Goal: Transaction & Acquisition: Purchase product/service

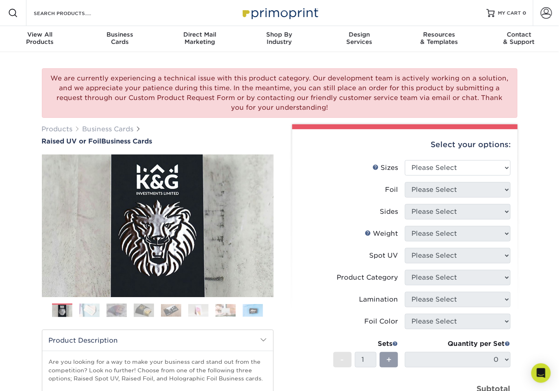
click at [90, 310] on img at bounding box center [89, 310] width 20 height 14
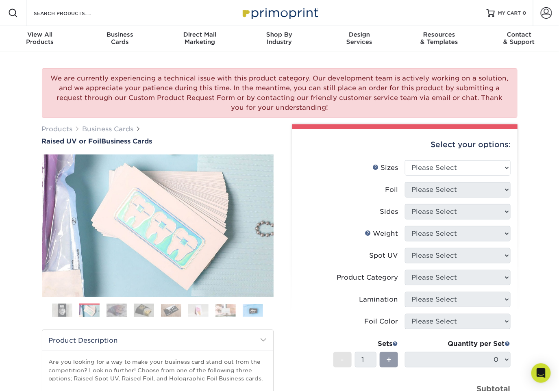
click at [119, 311] on img at bounding box center [117, 310] width 20 height 14
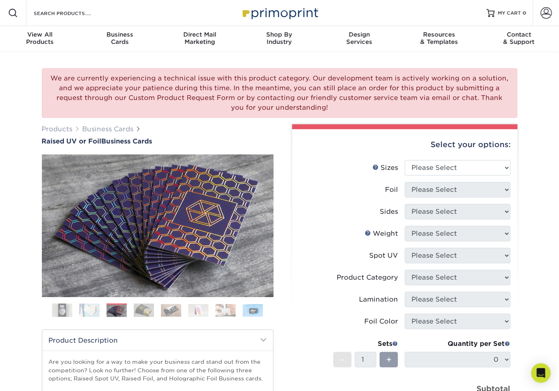
click at [137, 311] on img at bounding box center [144, 310] width 20 height 14
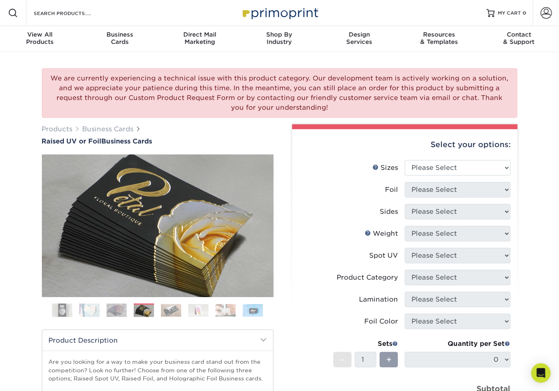
click at [173, 310] on img at bounding box center [171, 310] width 20 height 13
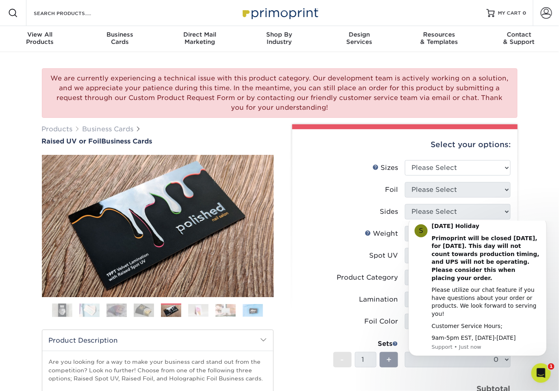
click at [194, 310] on img at bounding box center [198, 310] width 20 height 13
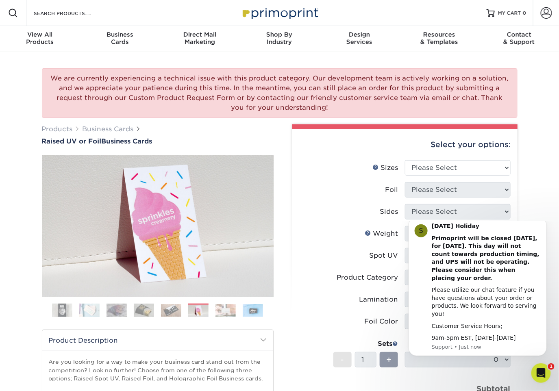
click at [220, 310] on img at bounding box center [226, 310] width 20 height 13
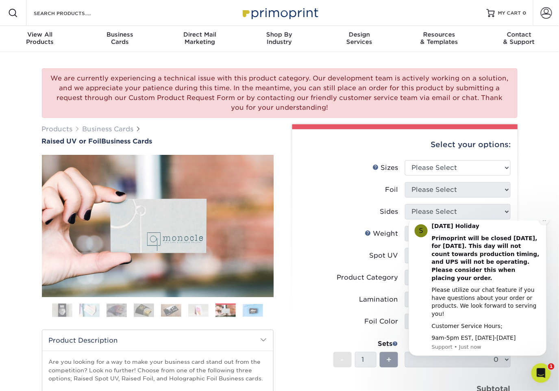
click at [541, 225] on button "Dismiss notification" at bounding box center [544, 219] width 11 height 11
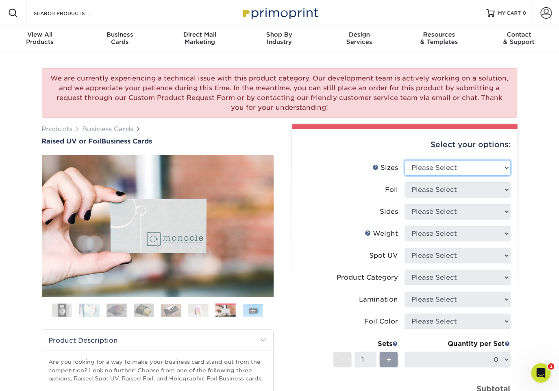
click at [429, 172] on select "Please Select 2" x 3.5" - Standard" at bounding box center [458, 167] width 106 height 15
click at [444, 167] on select "Please Select 2" x 3.5" - Standard" at bounding box center [458, 167] width 106 height 15
select select "2.00x3.50"
click at [405, 160] on select "Please Select 2" x 3.5" - Standard" at bounding box center [458, 167] width 106 height 15
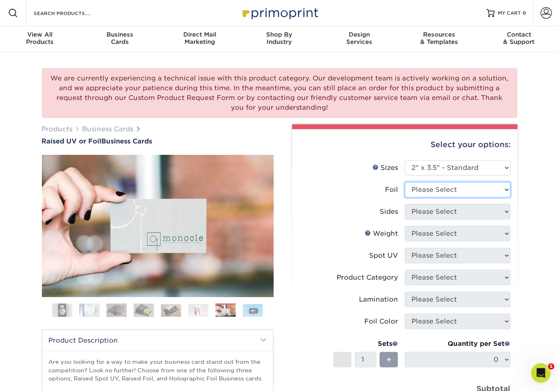
click at [437, 190] on select "Please Select No Yes" at bounding box center [458, 189] width 106 height 15
select select "1"
click at [405, 182] on select "Please Select No Yes" at bounding box center [458, 189] width 106 height 15
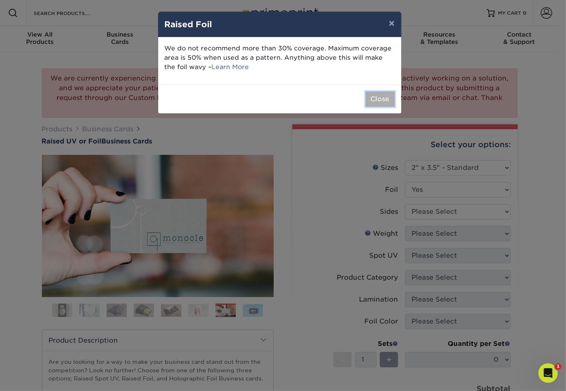
click at [377, 103] on button "Close" at bounding box center [380, 99] width 29 height 15
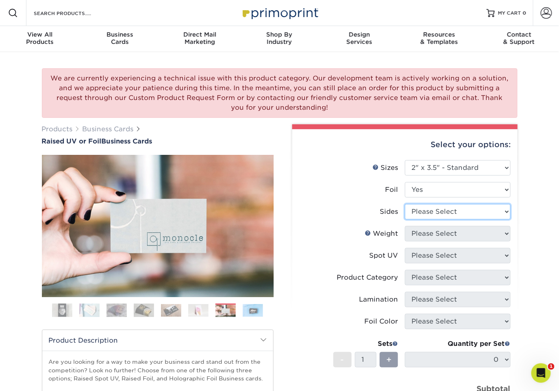
click at [434, 213] on select "Please Select Print Both Sides - Foil Both Sides Print Both Sides - Foil Front …" at bounding box center [458, 211] width 106 height 15
select select "e9e9dfb3-fba1-4d60-972c-fd9ca5904d33"
click at [405, 204] on select "Please Select Print Both Sides - Foil Both Sides Print Both Sides - Foil Front …" at bounding box center [458, 211] width 106 height 15
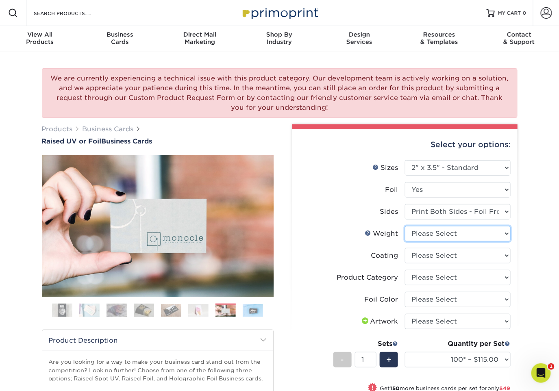
click at [434, 235] on select "Please Select 16PT" at bounding box center [458, 233] width 106 height 15
select select "16PT"
click at [405, 226] on select "Please Select 16PT" at bounding box center [458, 233] width 106 height 15
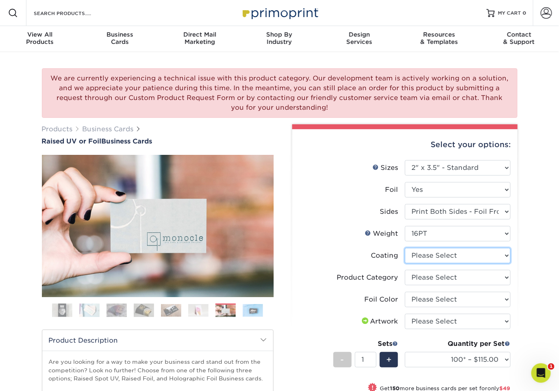
click at [435, 255] on select at bounding box center [458, 255] width 106 height 15
select select "3e7618de-abca-4bda-9f97-8b9129e913d8"
click at [405, 248] on select at bounding box center [458, 255] width 106 height 15
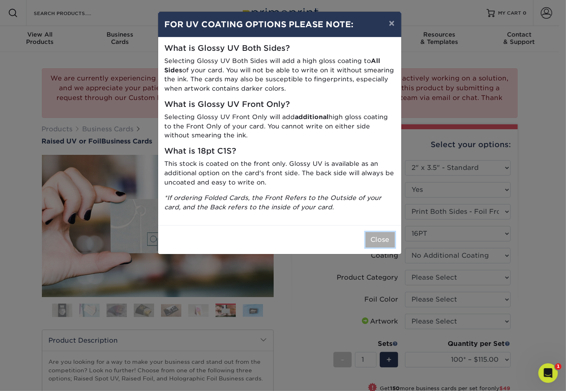
click at [388, 242] on button "Close" at bounding box center [380, 239] width 29 height 15
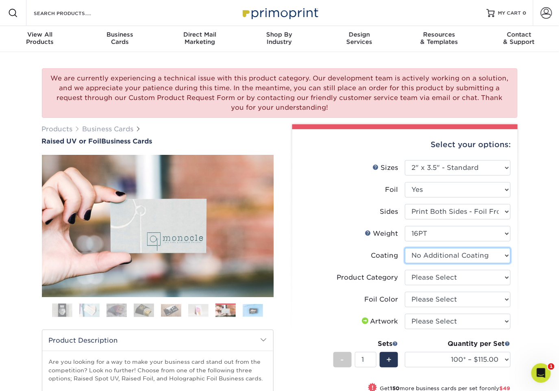
click at [431, 255] on select at bounding box center [458, 255] width 106 height 15
click at [432, 255] on select at bounding box center [458, 255] width 106 height 15
click at [422, 274] on select "Please Select Business Cards" at bounding box center [458, 277] width 106 height 15
select select "3b5148f1-0588-4f88-a218-97bcfdce65c1"
click at [405, 270] on select "Please Select Business Cards" at bounding box center [458, 277] width 106 height 15
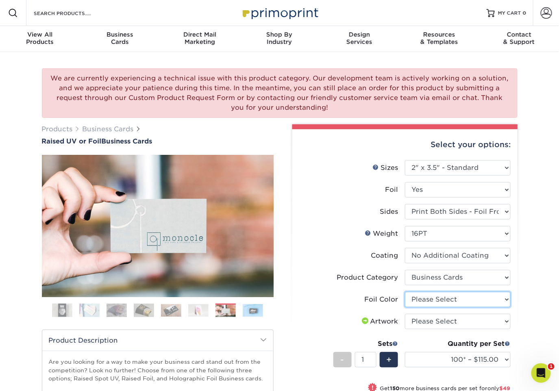
click at [436, 300] on select "Please Select Silver Foil Gold Foil Holographic Foil" at bounding box center [458, 299] width 106 height 15
select select "070be916-f238-4bbb-84b5-b64a15a64c9f"
click at [405, 292] on select "Please Select Silver Foil Gold Foil Holographic Foil" at bounding box center [458, 299] width 106 height 15
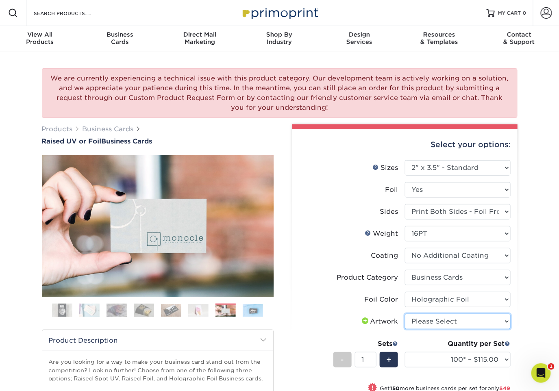
click at [432, 321] on select "Please Select I will upload files I need a design - $100" at bounding box center [458, 321] width 106 height 15
select select "upload"
click at [405, 314] on select "Please Select I will upload files I need a design - $100" at bounding box center [458, 321] width 106 height 15
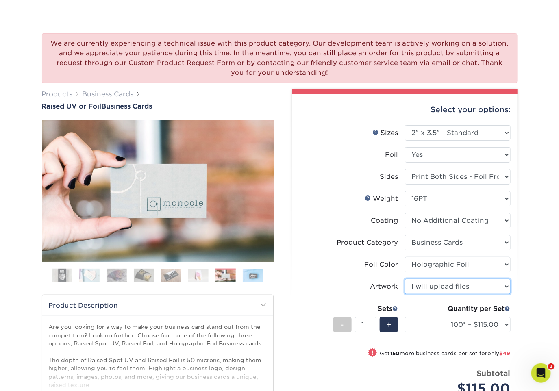
scroll to position [90, 0]
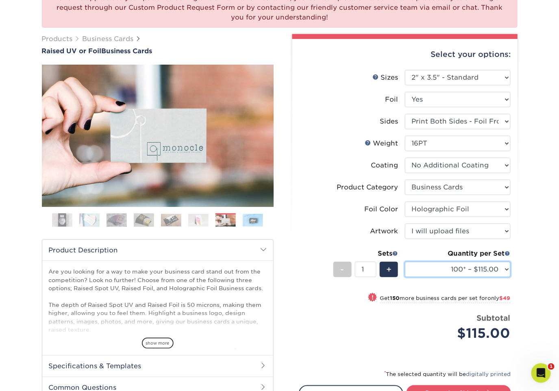
click at [447, 273] on select "100* – $115.00 250* – $164.00 500* – $221.00" at bounding box center [458, 269] width 106 height 15
click at [405, 262] on select "100* – $115.00 250* – $164.00 500* – $221.00" at bounding box center [458, 269] width 106 height 15
click at [321, 316] on div "Price per set $115.00" at bounding box center [352, 328] width 106 height 31
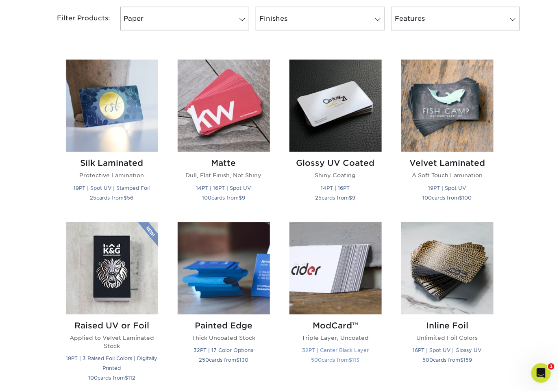
scroll to position [361, 0]
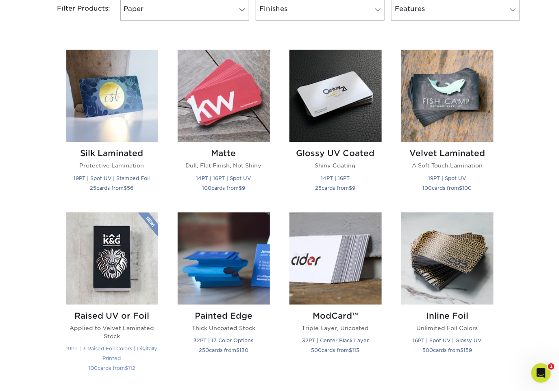
click at [124, 283] on img at bounding box center [112, 259] width 92 height 92
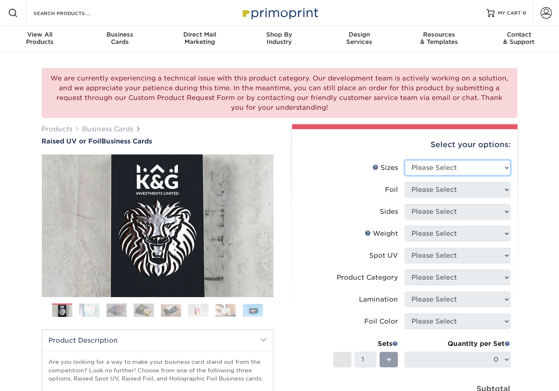
click at [445, 169] on select "Please Select 2" x 3.5" - Standard" at bounding box center [458, 167] width 106 height 15
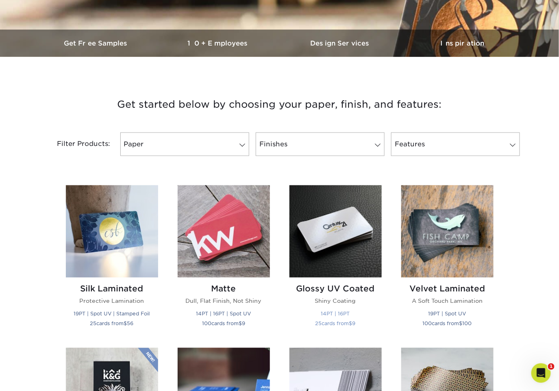
click at [322, 258] on img at bounding box center [336, 231] width 92 height 92
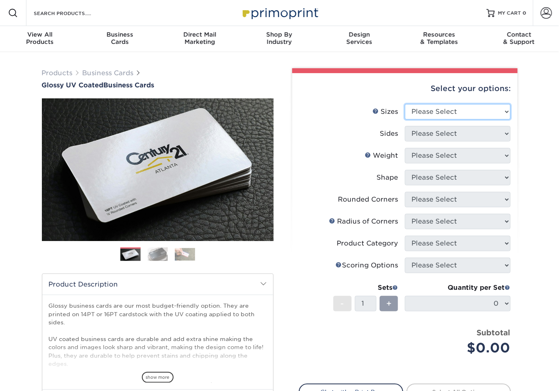
click at [435, 115] on select "Please Select 1.5" x 3.5" - Mini 1.75" x 3.5" - Mini 2" x 2" - Square 2" x 3" -…" at bounding box center [458, 111] width 106 height 15
click at [157, 255] on img at bounding box center [158, 254] width 20 height 14
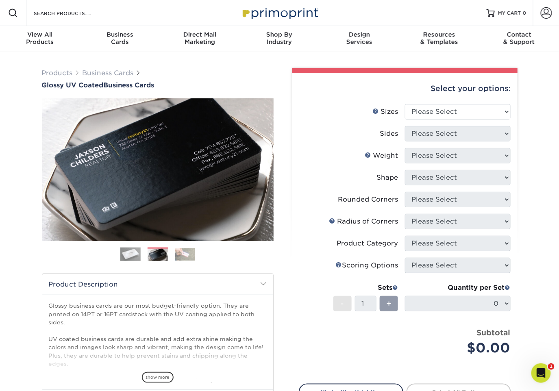
click at [185, 257] on img at bounding box center [185, 254] width 20 height 13
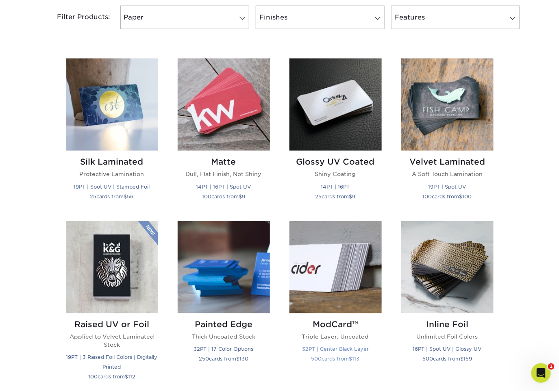
scroll to position [407, 0]
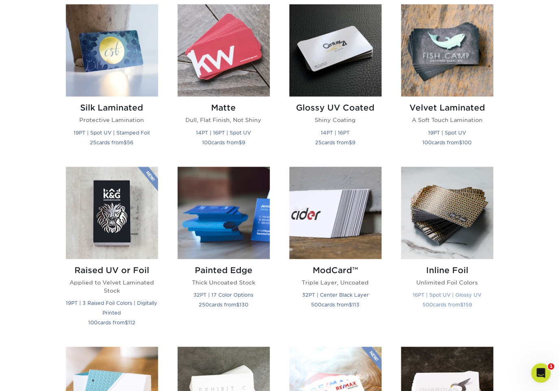
click at [436, 243] on img at bounding box center [447, 213] width 92 height 92
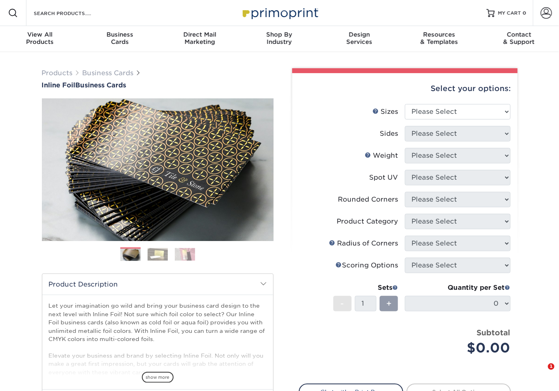
click at [160, 253] on img at bounding box center [158, 254] width 20 height 13
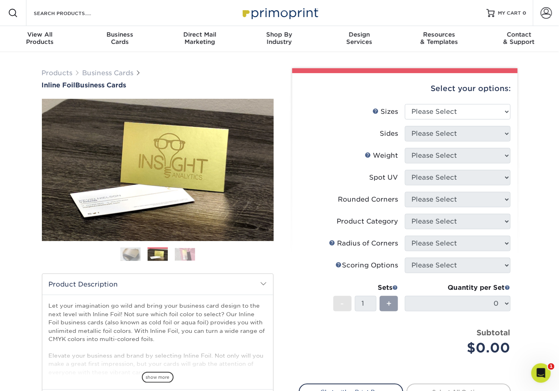
click at [179, 254] on img at bounding box center [185, 254] width 20 height 13
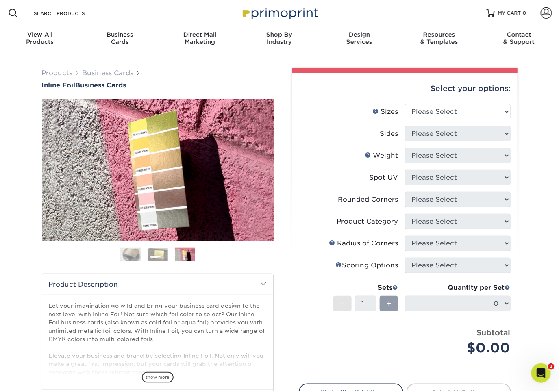
click at [127, 254] on img at bounding box center [130, 254] width 20 height 20
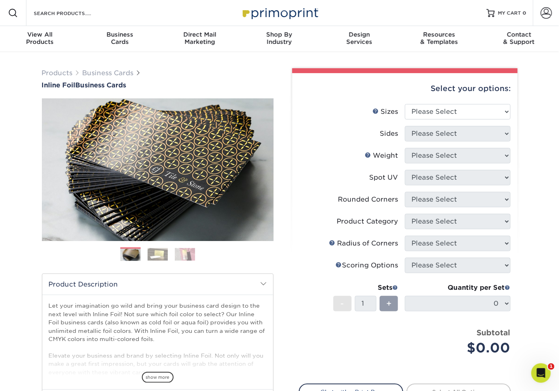
click at [192, 254] on img at bounding box center [185, 254] width 20 height 13
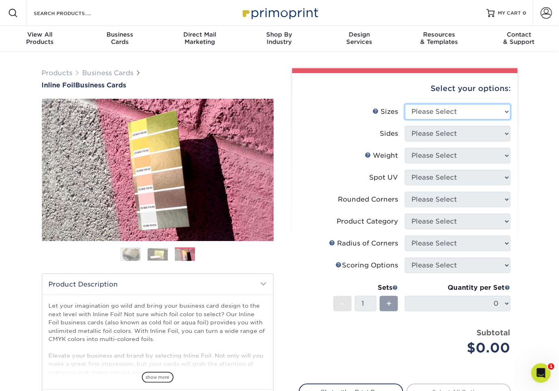
click at [421, 112] on select "Please Select 1.5" x 3.5" - Mini 1.75" x 3.5" - Mini 2" x 2" - Square 2" x 3" -…" at bounding box center [458, 111] width 106 height 15
select select "2.12x3.38"
click at [405, 104] on select "Please Select 1.5" x 3.5" - Mini 1.75" x 3.5" - Mini 2" x 2" - Square 2" x 3" -…" at bounding box center [458, 111] width 106 height 15
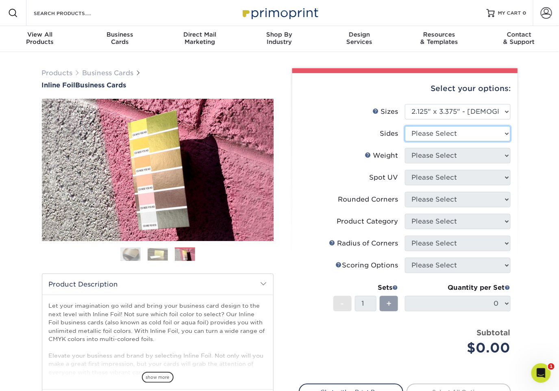
click at [430, 133] on select "Please Select Print Both Sides - Foil Back Only Print Both Sides - Foil Both Si…" at bounding box center [458, 133] width 106 height 15
click at [148, 252] on img at bounding box center [158, 254] width 20 height 13
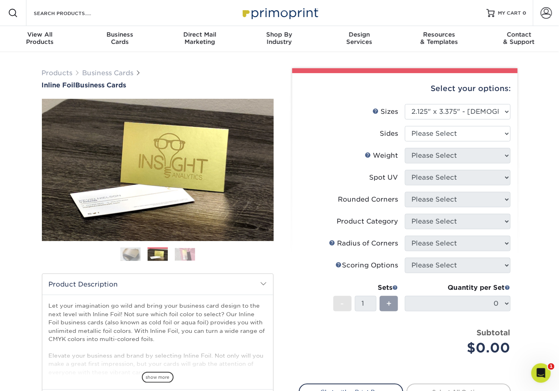
click at [133, 258] on img at bounding box center [130, 254] width 20 height 20
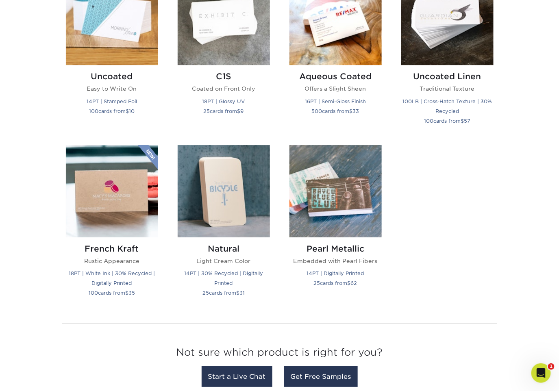
scroll to position [813, 0]
